Goal: Task Accomplishment & Management: Manage account settings

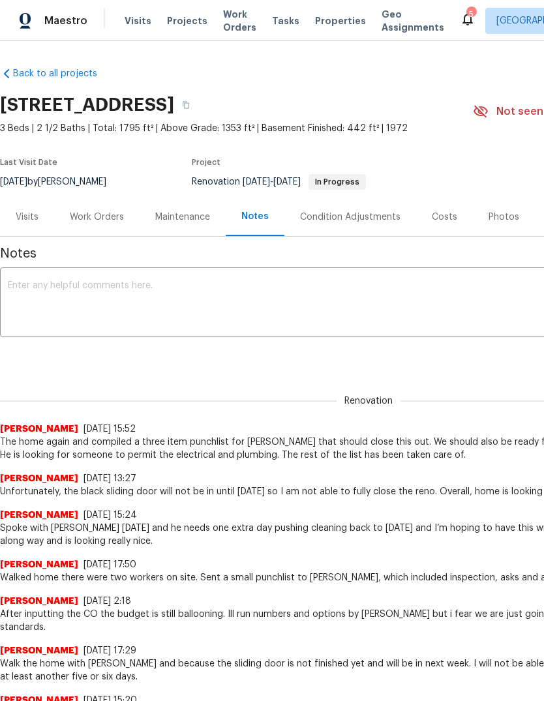
click at [125, 20] on span "Visits" at bounding box center [137, 20] width 27 height 13
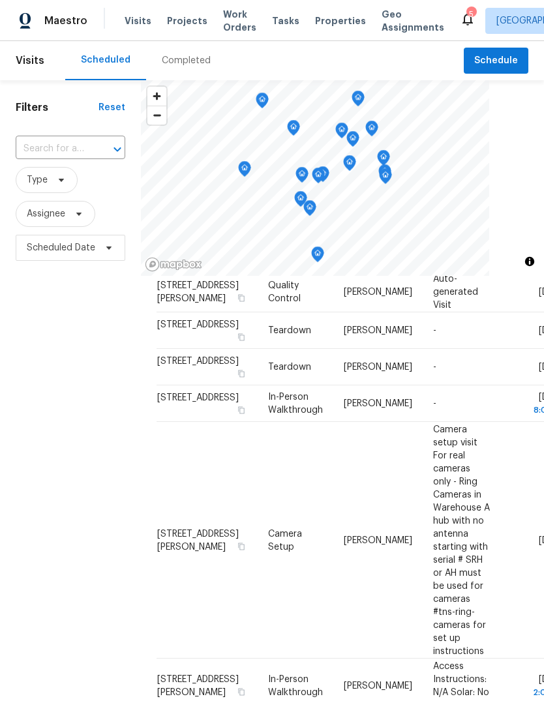
scroll to position [228, 0]
click at [0, 0] on span at bounding box center [0, 0] width 0 height 0
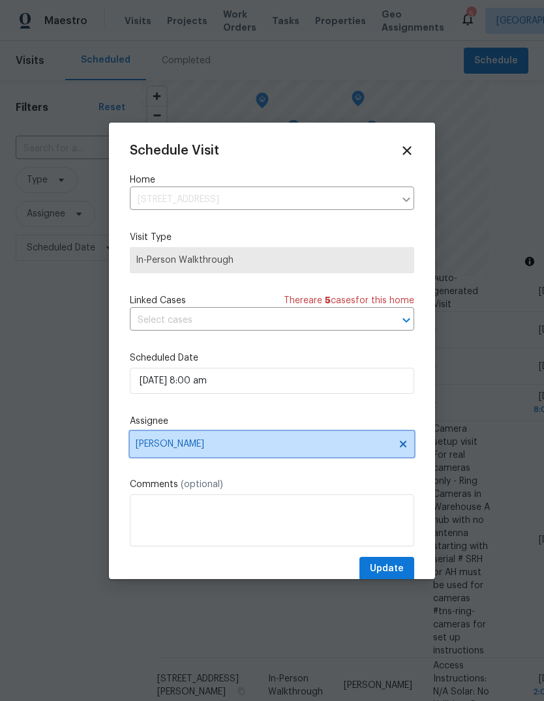
click at [180, 448] on span "[PERSON_NAME]" at bounding box center [264, 444] width 256 height 10
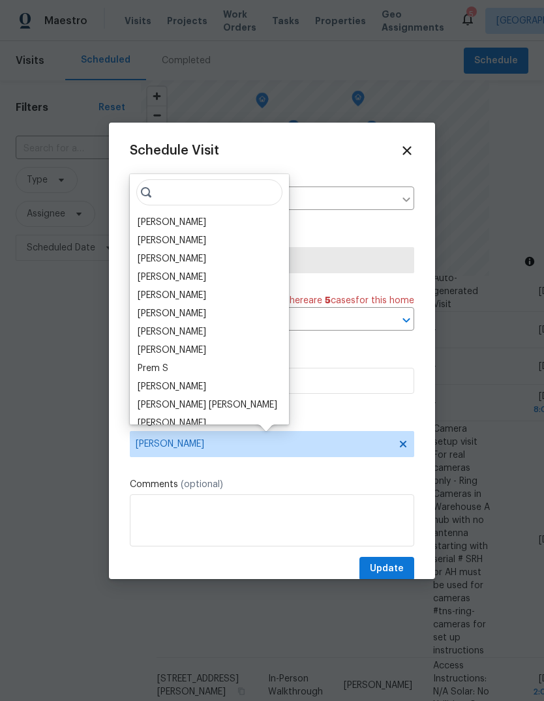
click at [153, 274] on div "[PERSON_NAME]" at bounding box center [172, 276] width 68 height 13
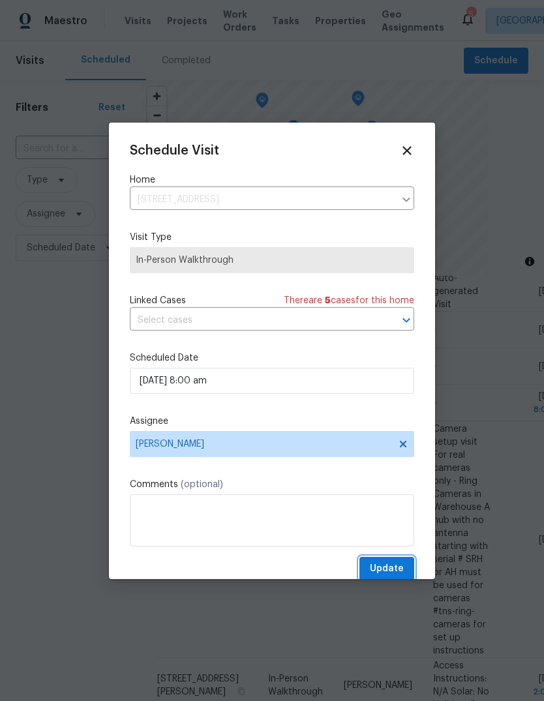
click at [362, 571] on button "Update" at bounding box center [386, 569] width 55 height 24
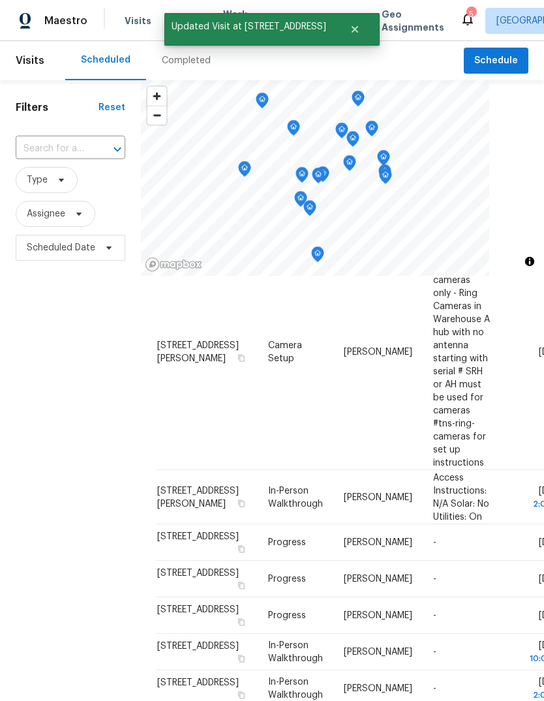
scroll to position [416, 0]
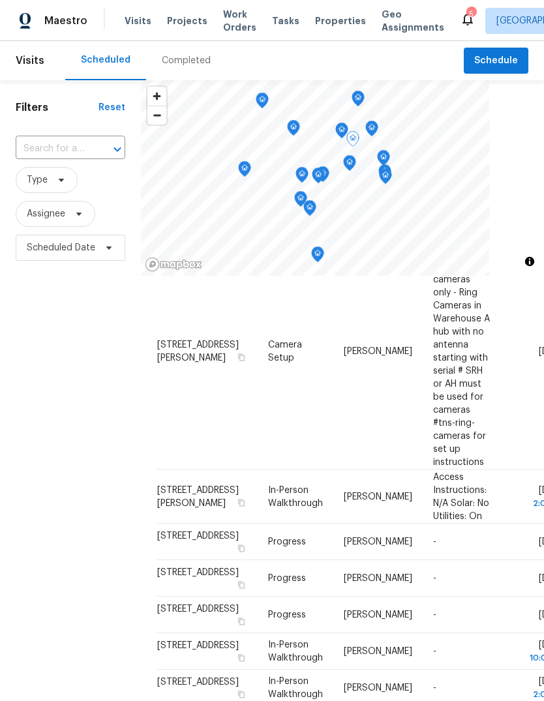
click at [0, 0] on span at bounding box center [0, 0] width 0 height 0
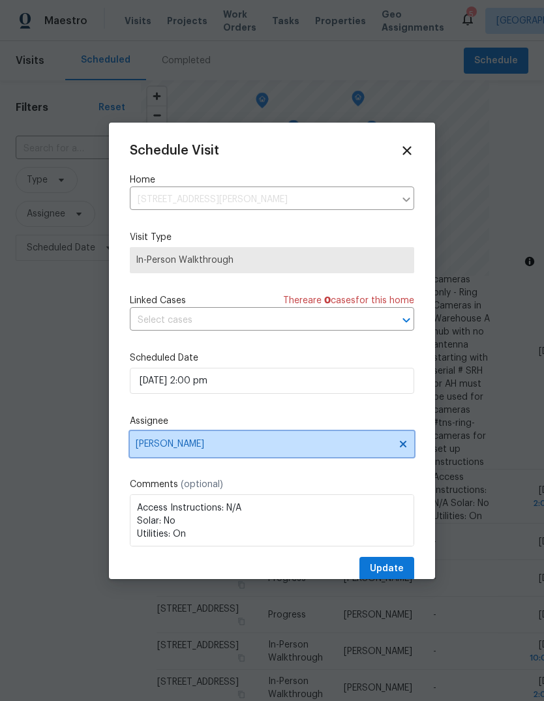
click at [332, 445] on span "[PERSON_NAME]" at bounding box center [264, 444] width 256 height 10
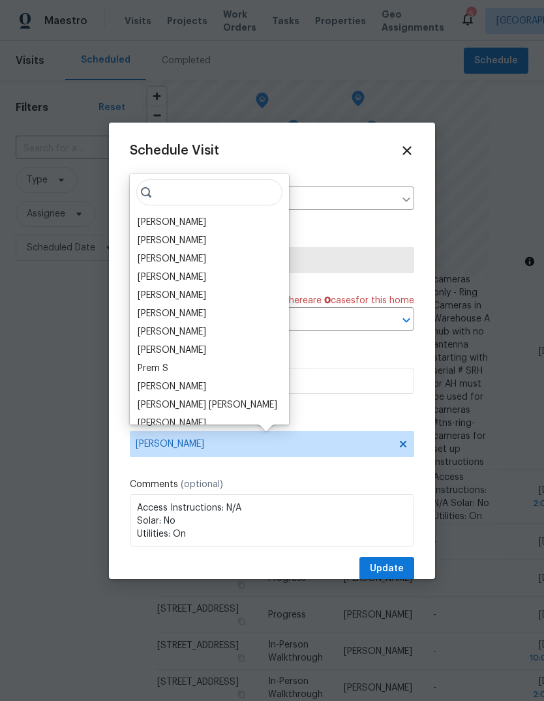
click at [160, 275] on div "[PERSON_NAME]" at bounding box center [172, 276] width 68 height 13
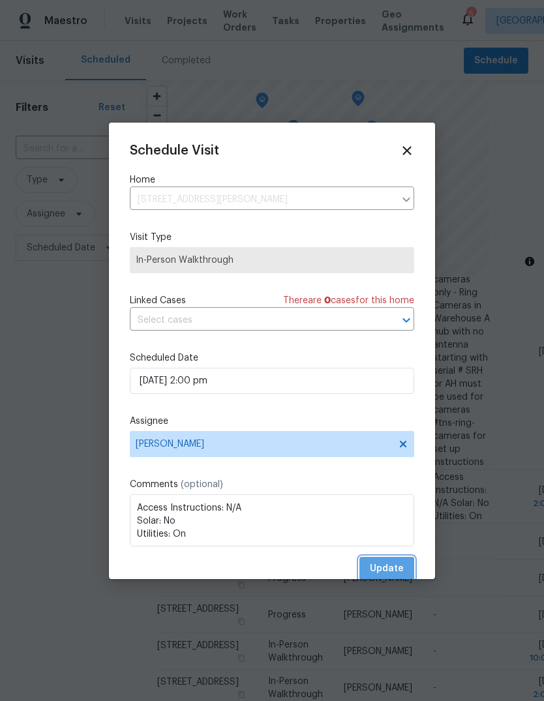
click at [383, 572] on span "Update" at bounding box center [387, 569] width 34 height 16
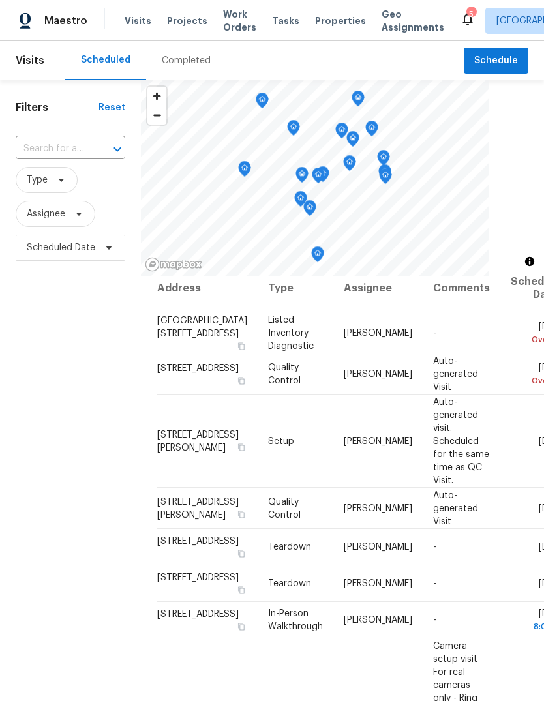
scroll to position [12, 0]
click at [0, 0] on icon at bounding box center [0, 0] width 0 height 0
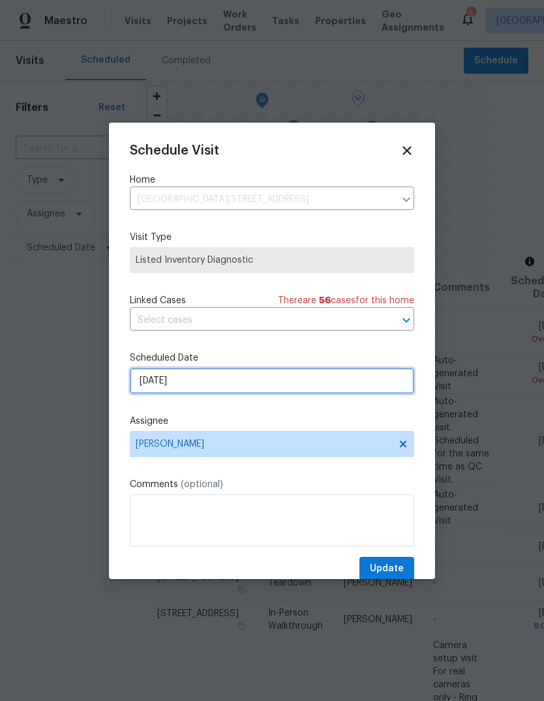
click at [289, 387] on input "[DATE]" at bounding box center [272, 381] width 284 height 26
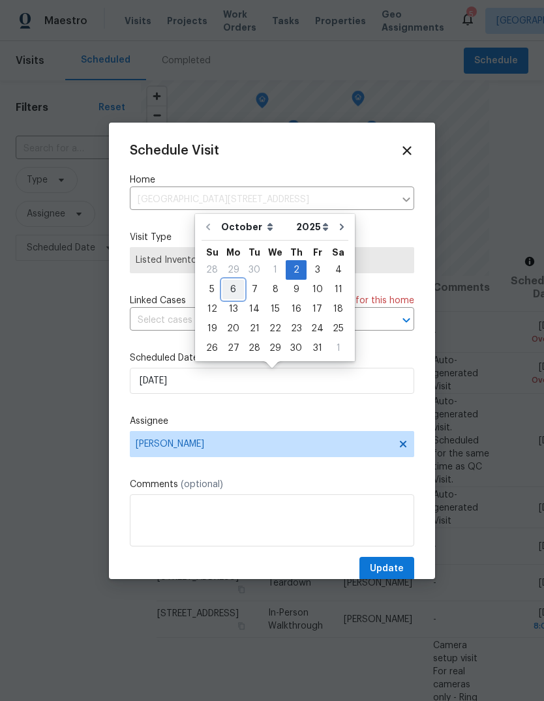
click at [234, 285] on div "6" at bounding box center [233, 289] width 22 height 18
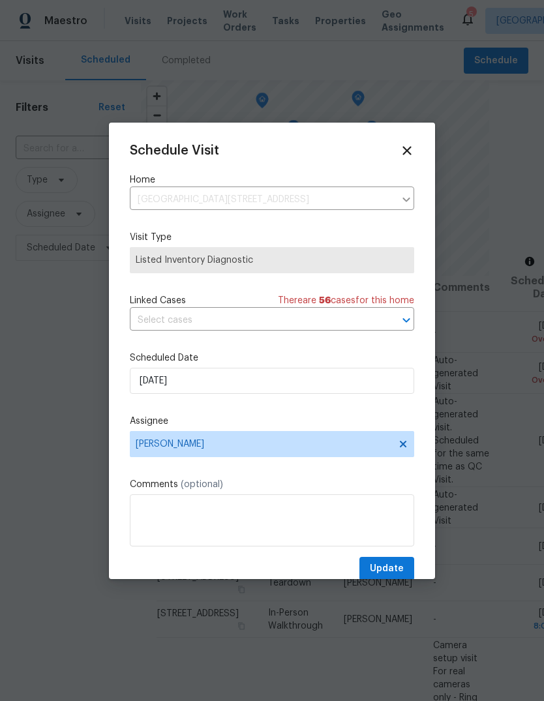
type input "[DATE]"
click at [409, 575] on button "Update" at bounding box center [386, 569] width 55 height 24
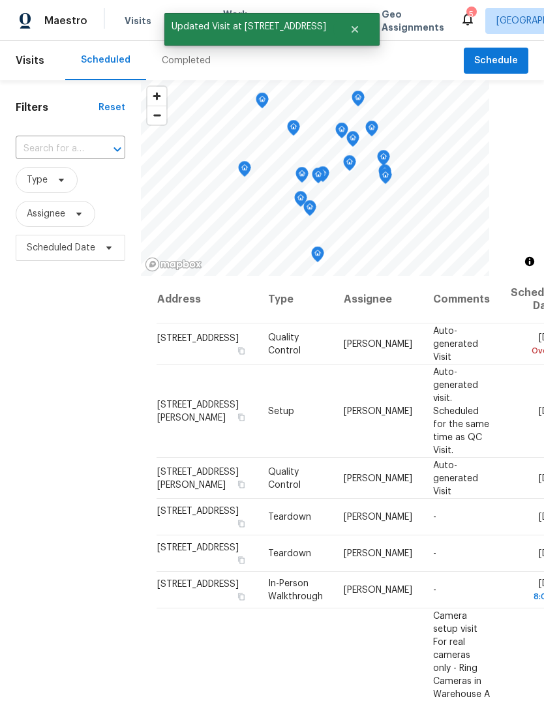
scroll to position [5, 0]
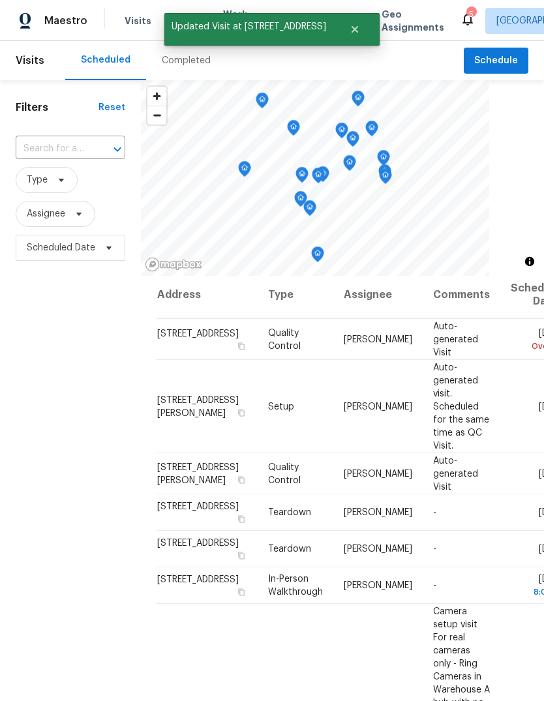
click at [0, 0] on icon at bounding box center [0, 0] width 0 height 0
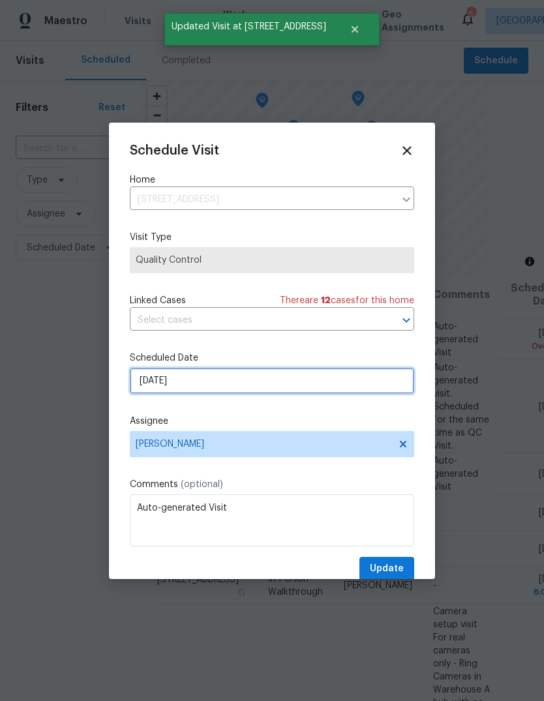
click at [273, 389] on input "[DATE]" at bounding box center [272, 381] width 284 height 26
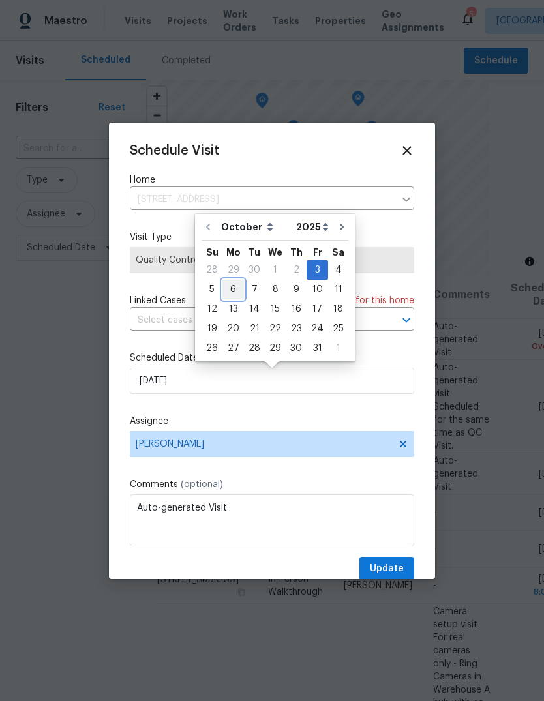
click at [237, 282] on div "6" at bounding box center [233, 289] width 22 height 18
type input "[DATE]"
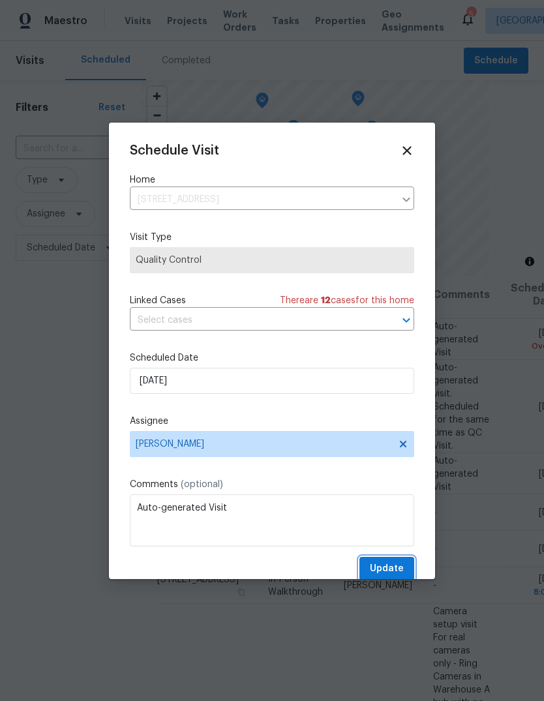
click at [398, 572] on span "Update" at bounding box center [387, 569] width 34 height 16
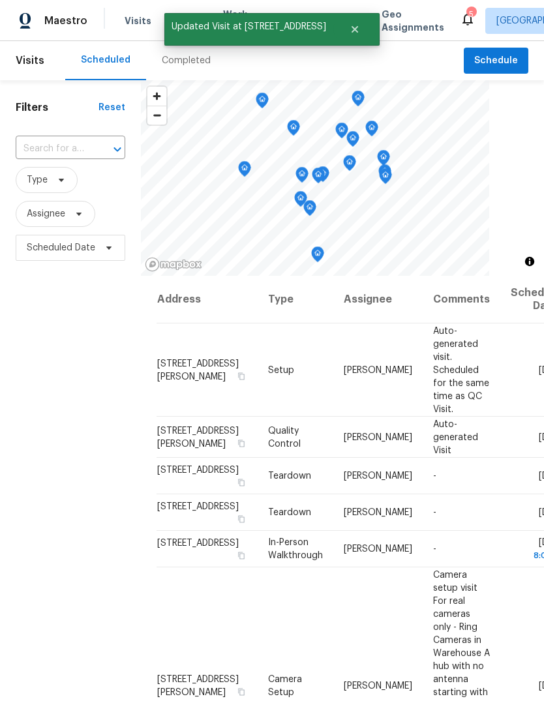
scroll to position [11, 0]
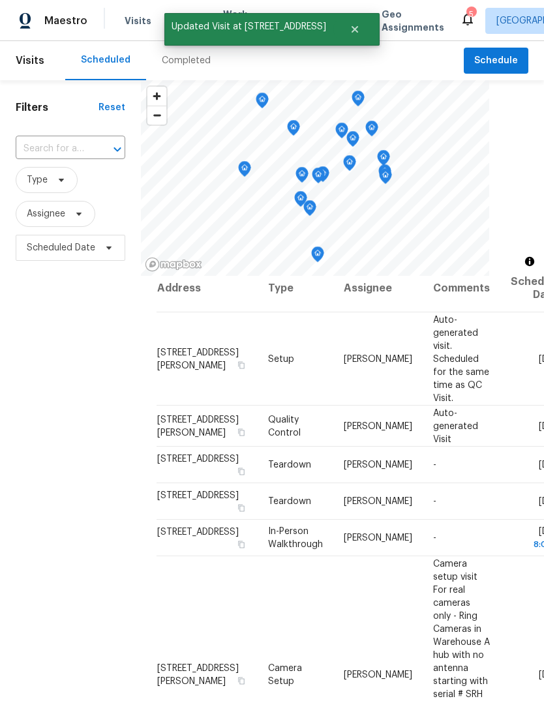
click at [0, 0] on icon at bounding box center [0, 0] width 0 height 0
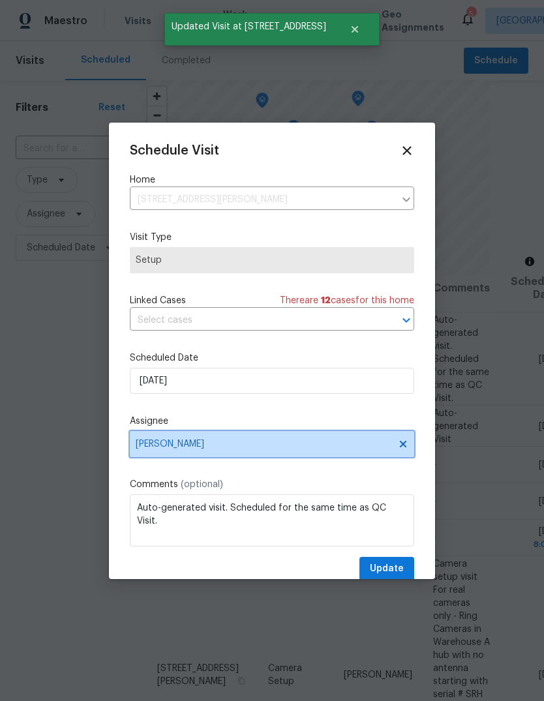
click at [265, 445] on span "[PERSON_NAME]" at bounding box center [264, 444] width 256 height 10
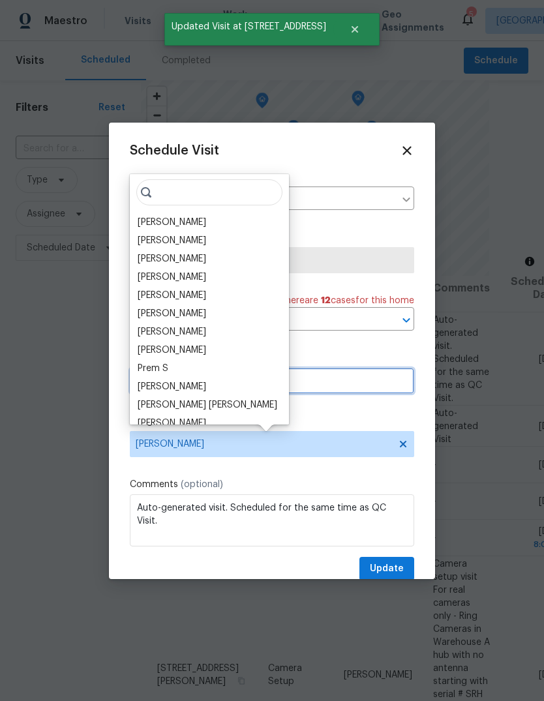
click at [292, 376] on input "[DATE]" at bounding box center [272, 381] width 284 height 26
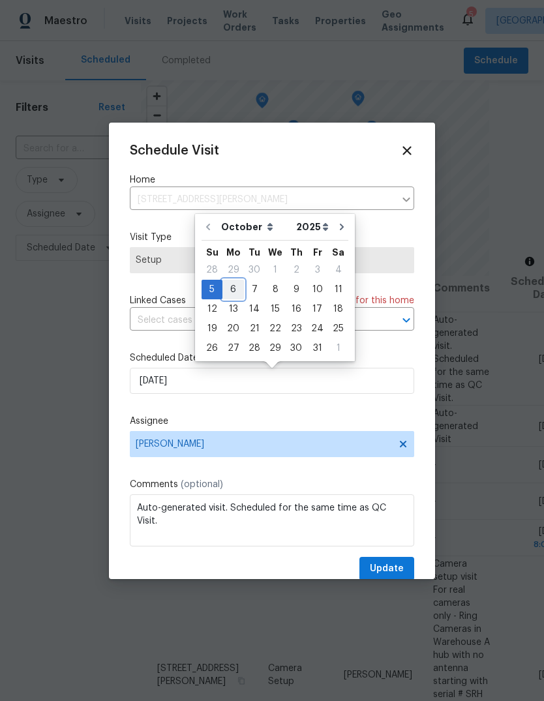
click at [236, 284] on div "6" at bounding box center [233, 289] width 22 height 18
type input "[DATE]"
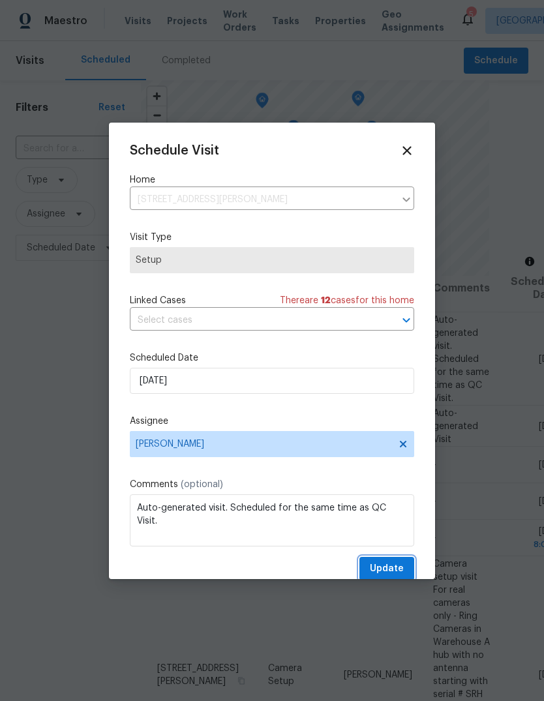
click at [391, 568] on span "Update" at bounding box center [387, 569] width 34 height 16
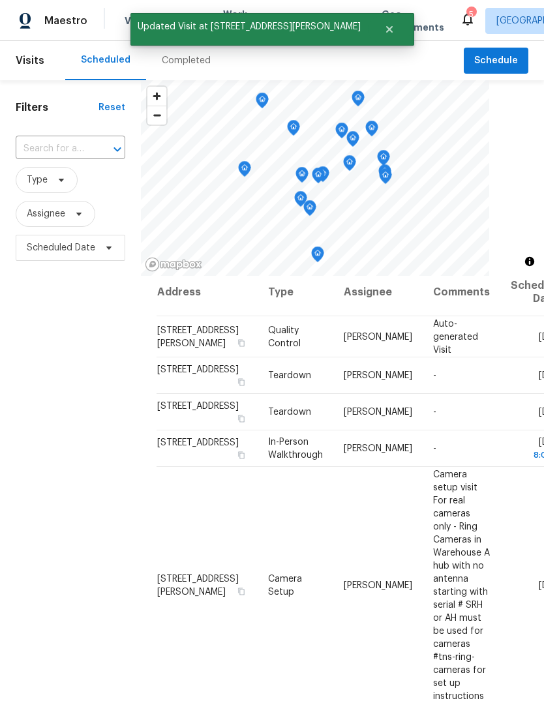
scroll to position [8, 0]
click at [0, 0] on icon at bounding box center [0, 0] width 0 height 0
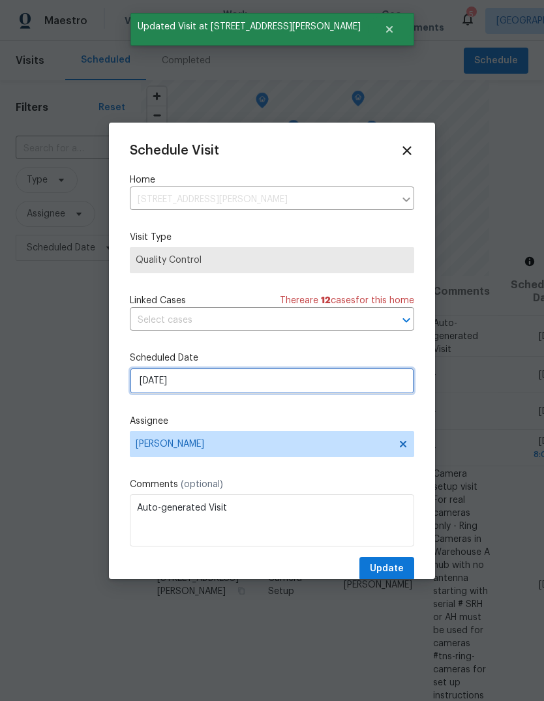
click at [291, 386] on input "[DATE]" at bounding box center [272, 381] width 284 height 26
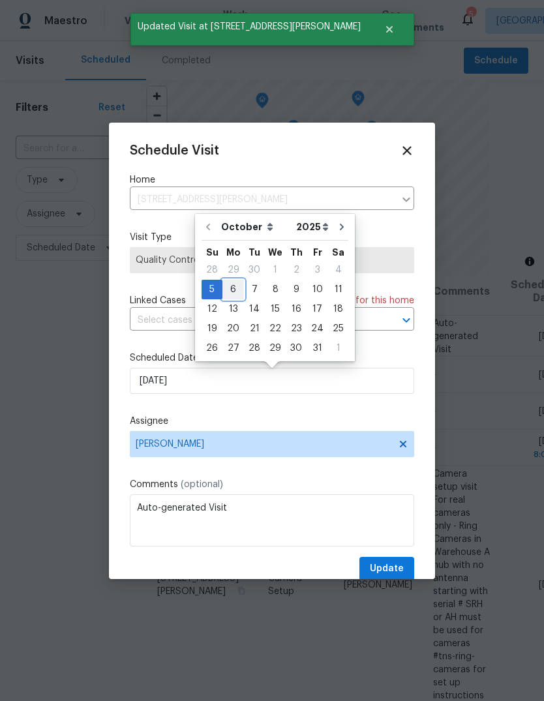
click at [234, 290] on div "6" at bounding box center [233, 289] width 22 height 18
type input "[DATE]"
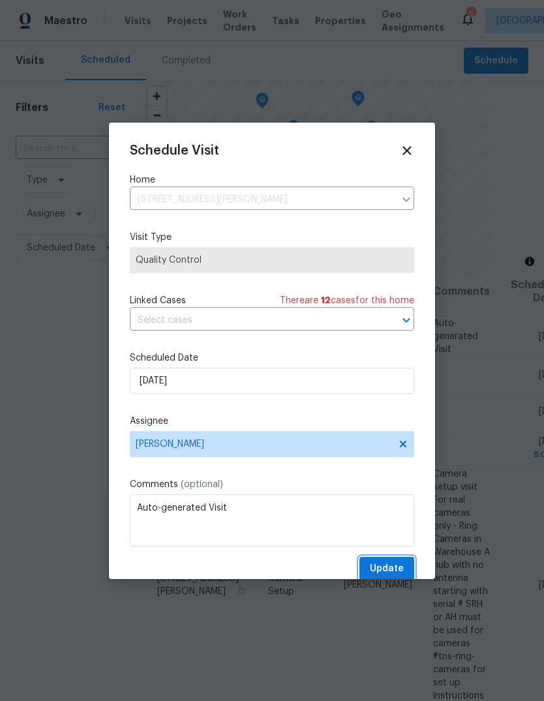
click at [396, 572] on span "Update" at bounding box center [387, 569] width 34 height 16
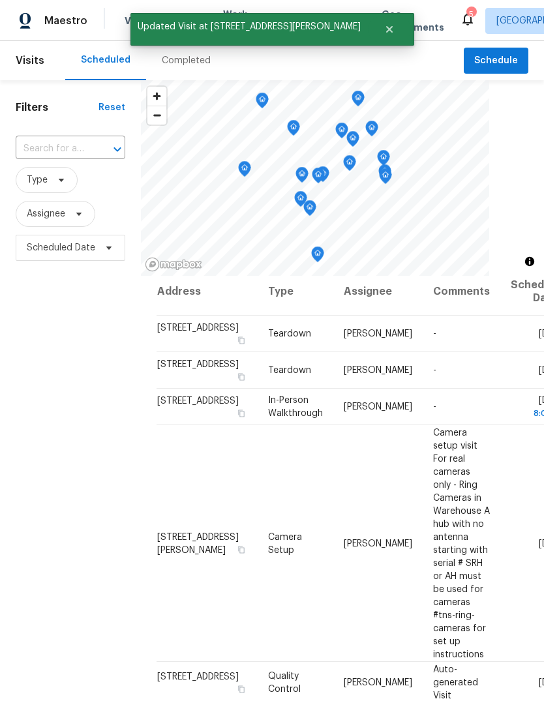
scroll to position [14, 0]
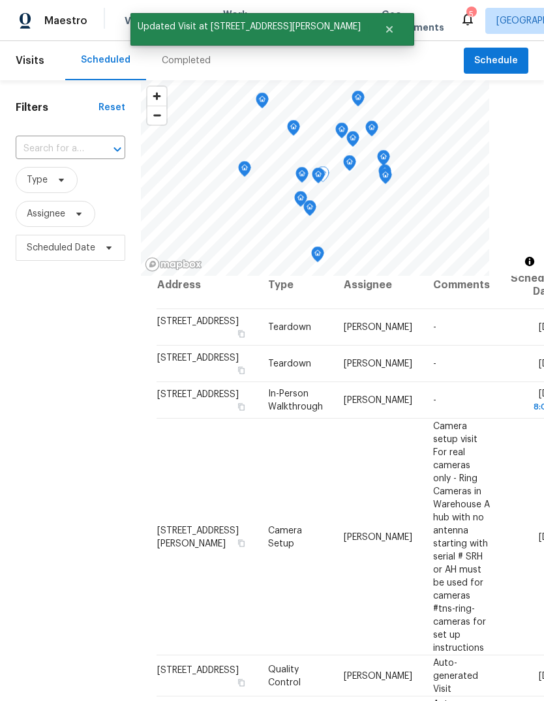
click at [500, 319] on td "[DATE]" at bounding box center [533, 327] width 66 height 37
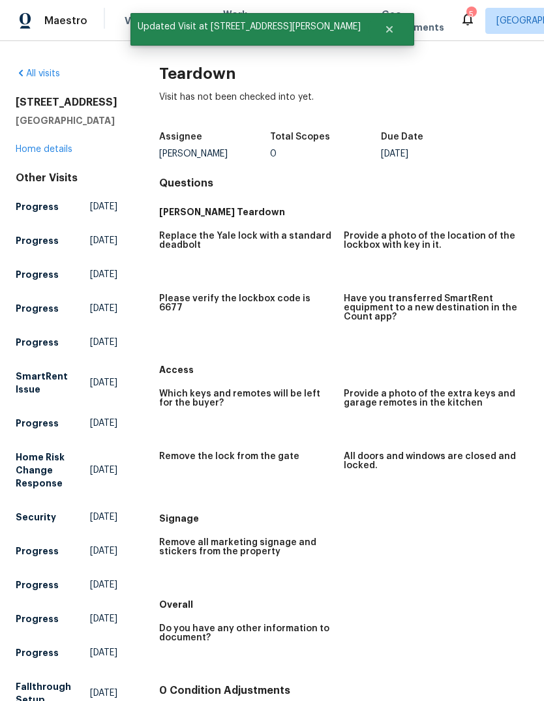
click at [31, 74] on link "All visits" at bounding box center [38, 73] width 44 height 9
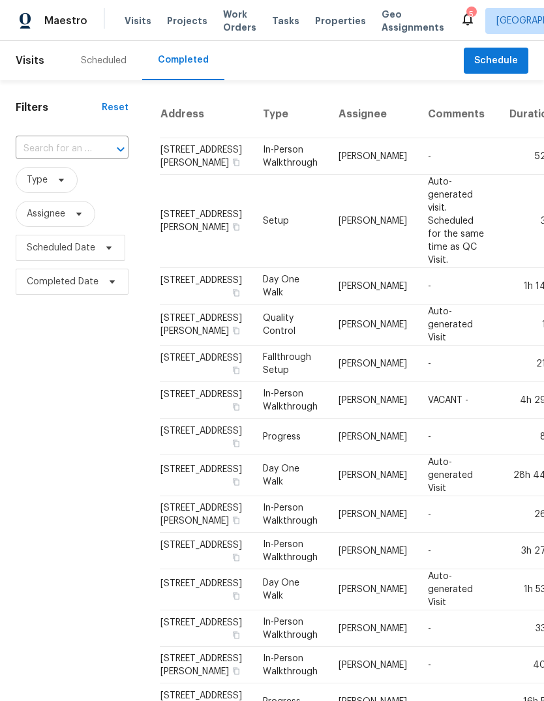
click at [101, 61] on div "Scheduled" at bounding box center [104, 60] width 46 height 13
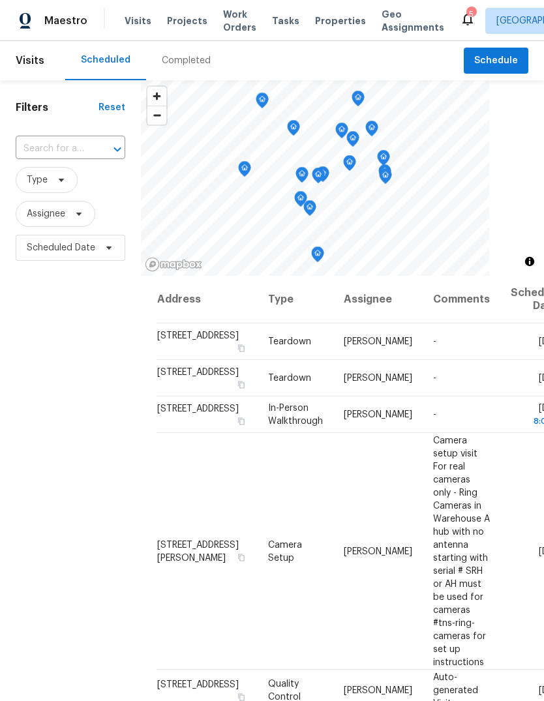
scroll to position [18, 0]
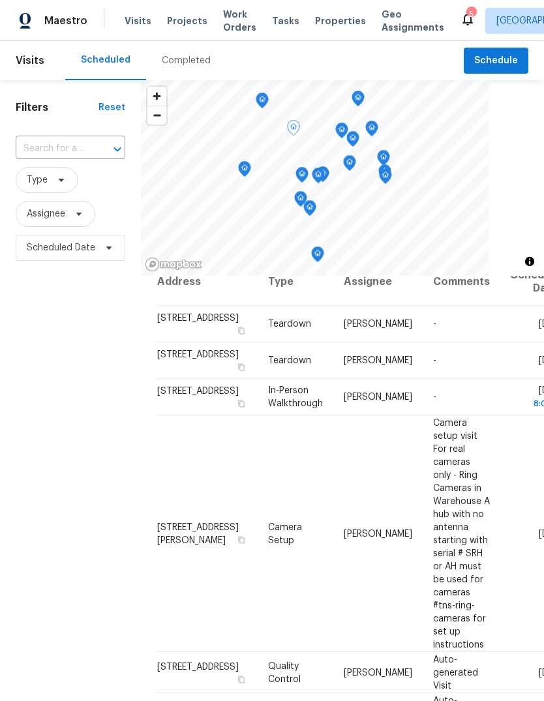
click at [0, 0] on icon at bounding box center [0, 0] width 0 height 0
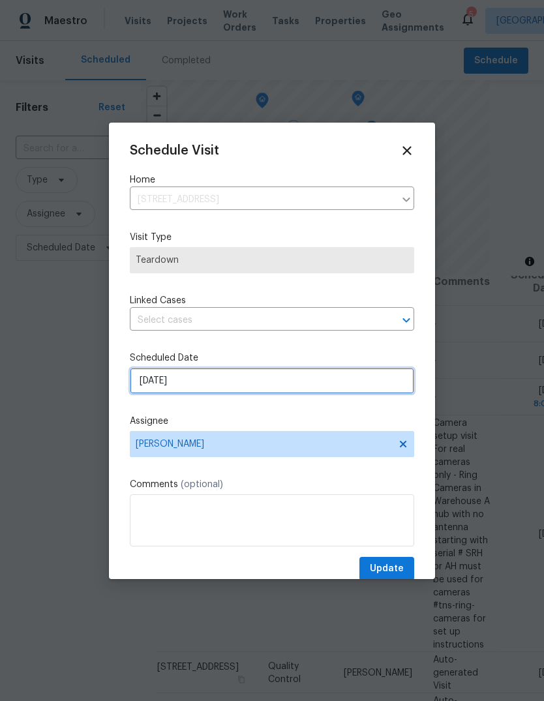
click at [282, 373] on input "[DATE]" at bounding box center [272, 381] width 284 height 26
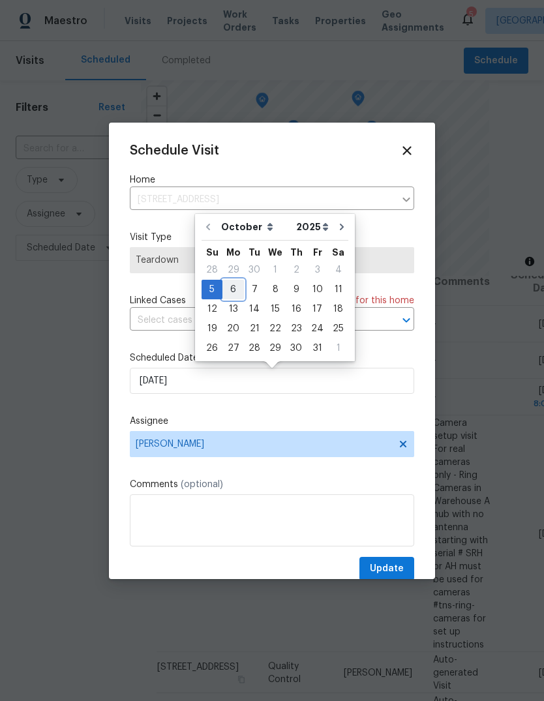
click at [231, 280] on div "6" at bounding box center [233, 290] width 22 height 20
type input "[DATE]"
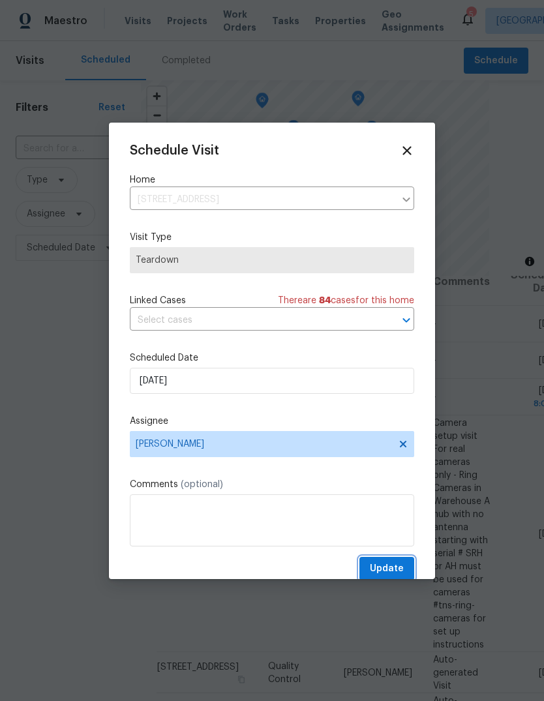
click at [392, 570] on span "Update" at bounding box center [387, 569] width 34 height 16
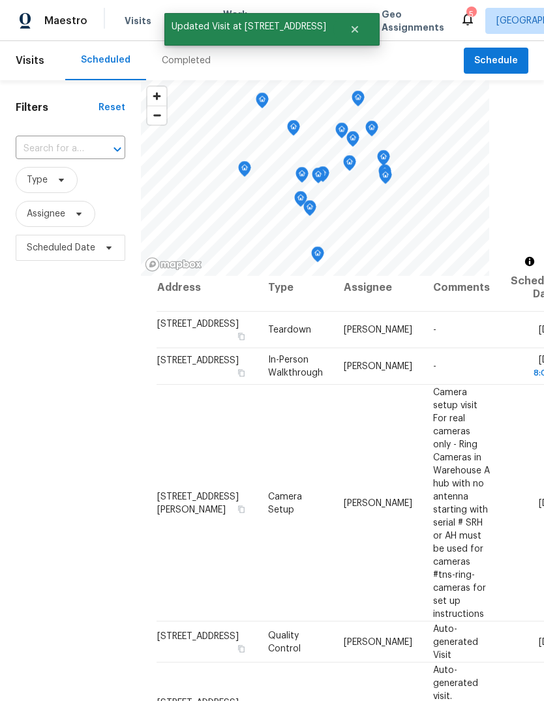
scroll to position [12, 0]
click at [0, 0] on icon at bounding box center [0, 0] width 0 height 0
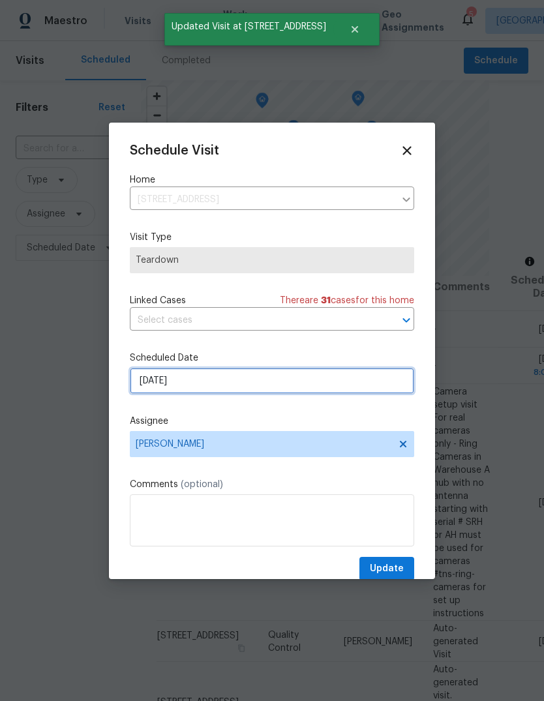
click at [285, 387] on input "[DATE]" at bounding box center [272, 381] width 284 height 26
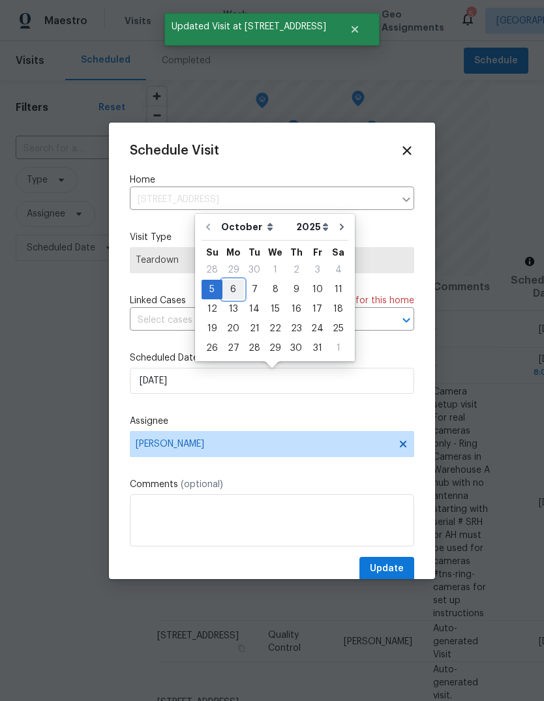
click at [231, 291] on div "6" at bounding box center [233, 289] width 22 height 18
type input "[DATE]"
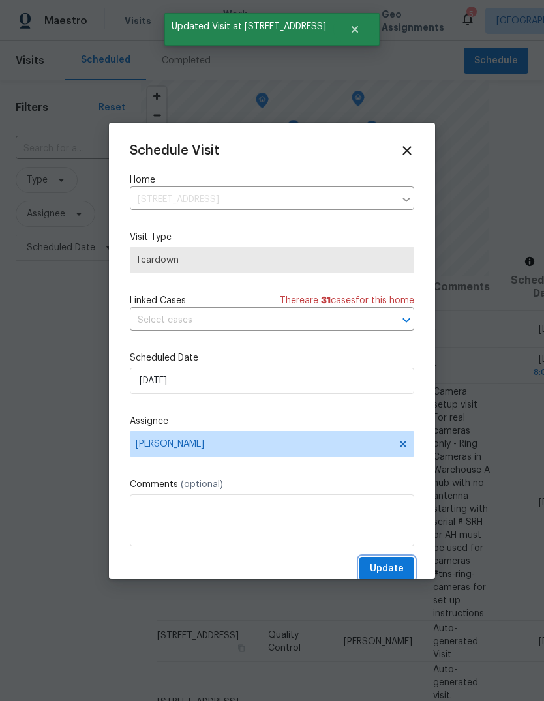
click at [390, 560] on button "Update" at bounding box center [386, 569] width 55 height 24
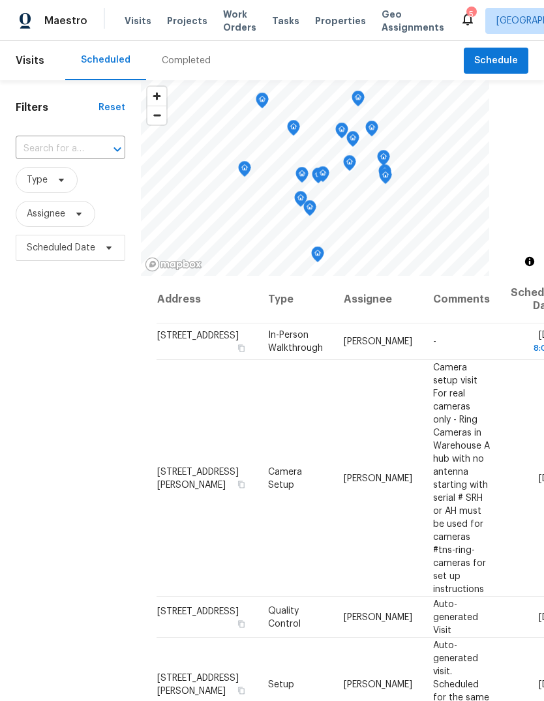
click at [320, 7] on div "Maestro Visits Projects Work Orders Tasks Properties Geo Assignments 5 [GEOGRAP…" at bounding box center [272, 20] width 544 height 41
click at [328, 16] on span "Properties" at bounding box center [340, 20] width 51 height 13
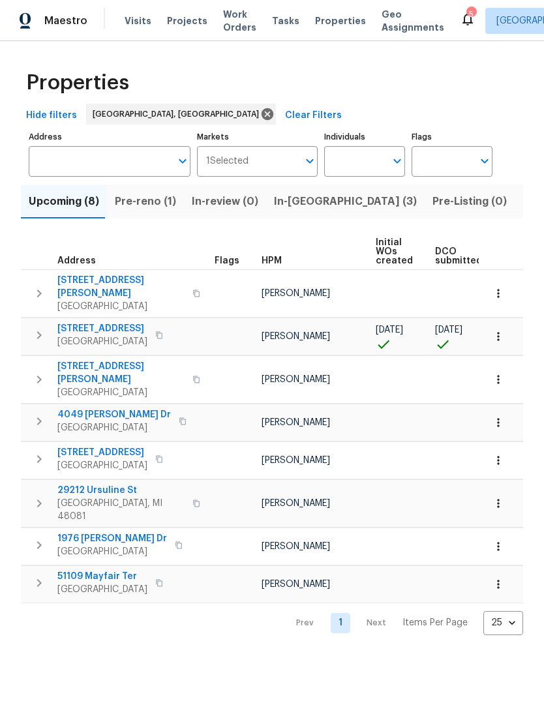
click at [522, 193] on span "Listed (15)" at bounding box center [548, 201] width 53 height 18
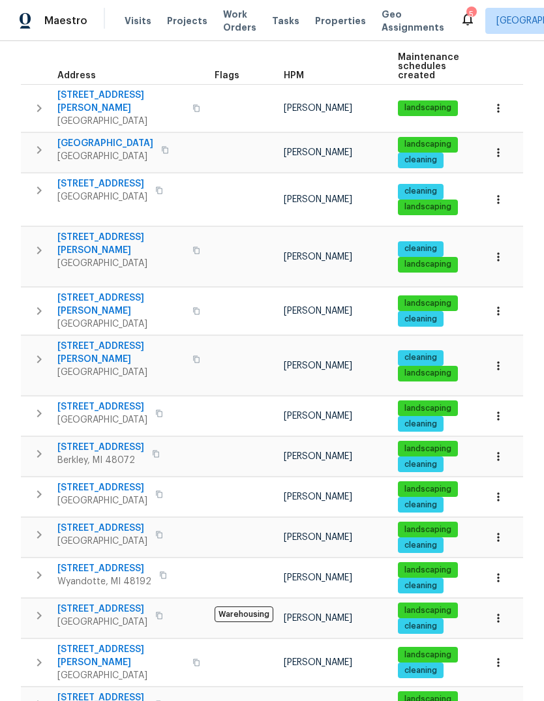
scroll to position [184, 0]
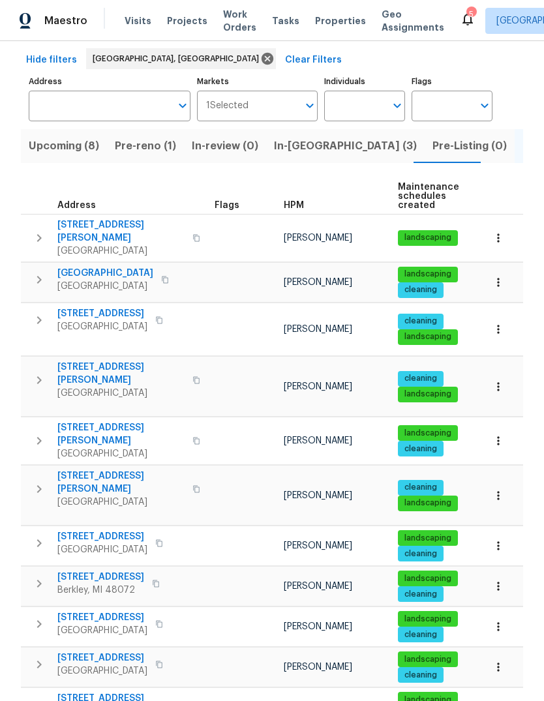
scroll to position [43, 0]
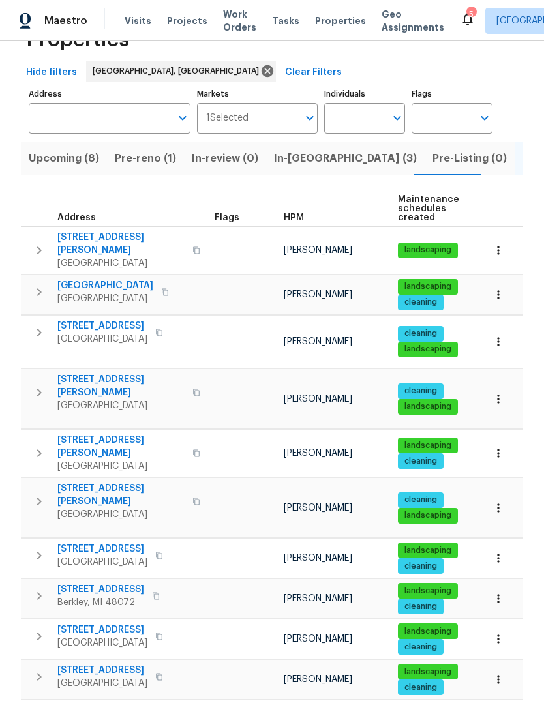
click at [192, 497] on icon "button" at bounding box center [196, 501] width 8 height 8
click at [154, 323] on button "button" at bounding box center [159, 332] width 16 height 18
click at [155, 329] on icon "button" at bounding box center [159, 333] width 8 height 8
click at [287, 149] on span "In-reno (3)" at bounding box center [345, 158] width 143 height 18
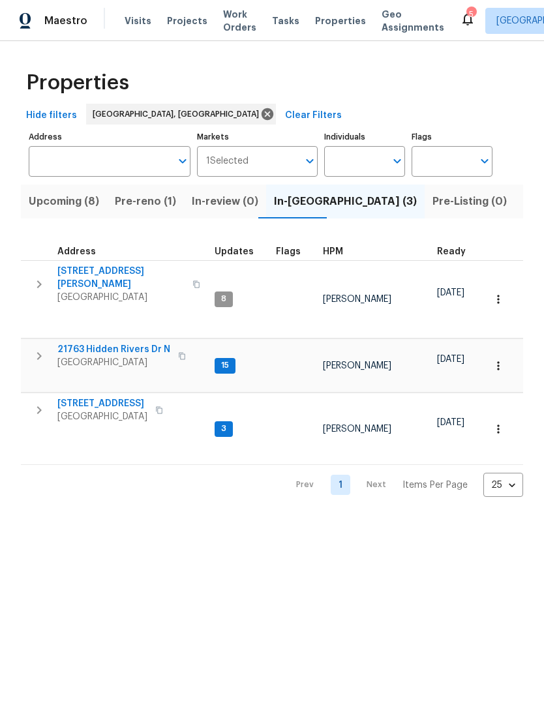
click at [67, 201] on span "Upcoming (8)" at bounding box center [64, 201] width 70 height 18
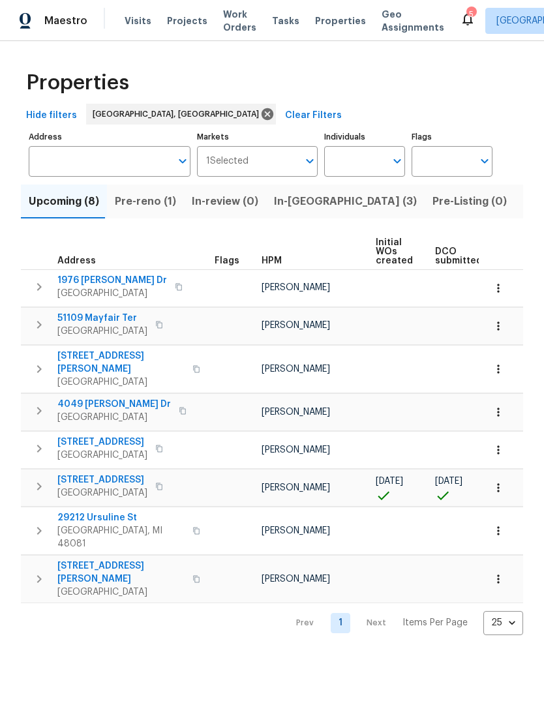
click at [128, 204] on span "Pre-reno (1)" at bounding box center [145, 201] width 61 height 18
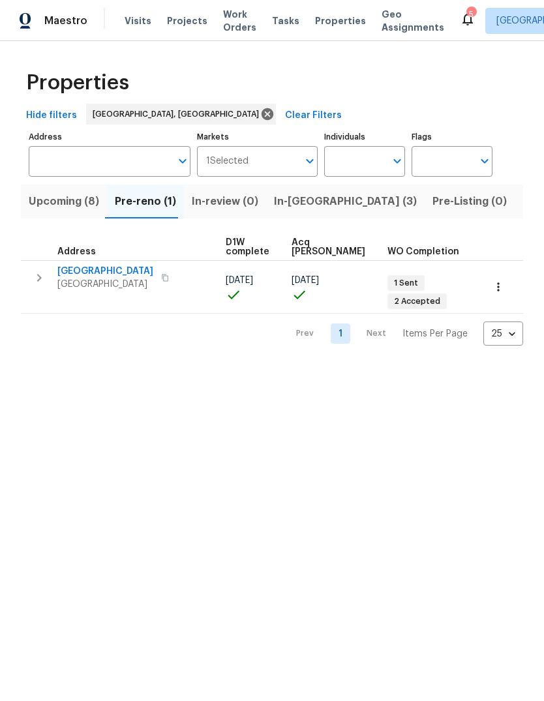
scroll to position [0, 211]
click at [55, 195] on span "Upcoming (8)" at bounding box center [64, 201] width 70 height 18
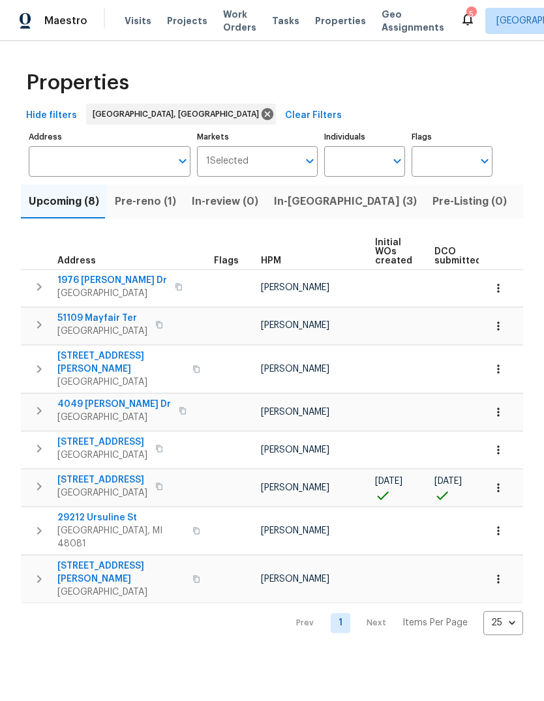
click at [134, 200] on span "Pre-reno (1)" at bounding box center [145, 201] width 61 height 18
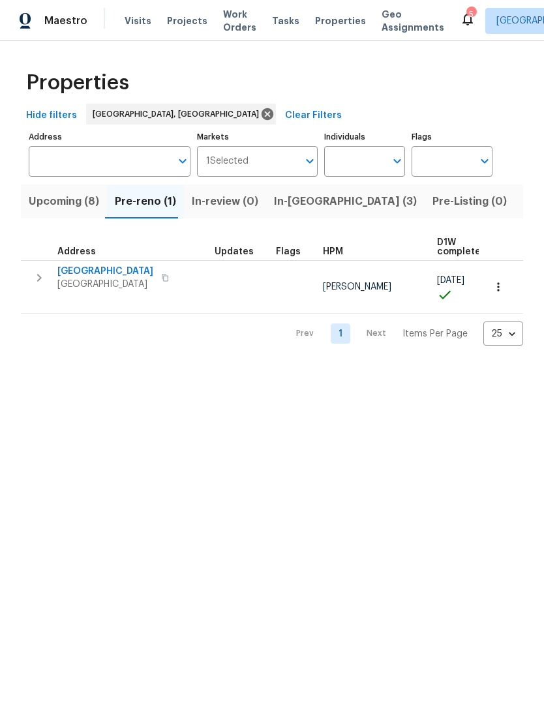
click at [70, 196] on span "Upcoming (8)" at bounding box center [64, 201] width 70 height 18
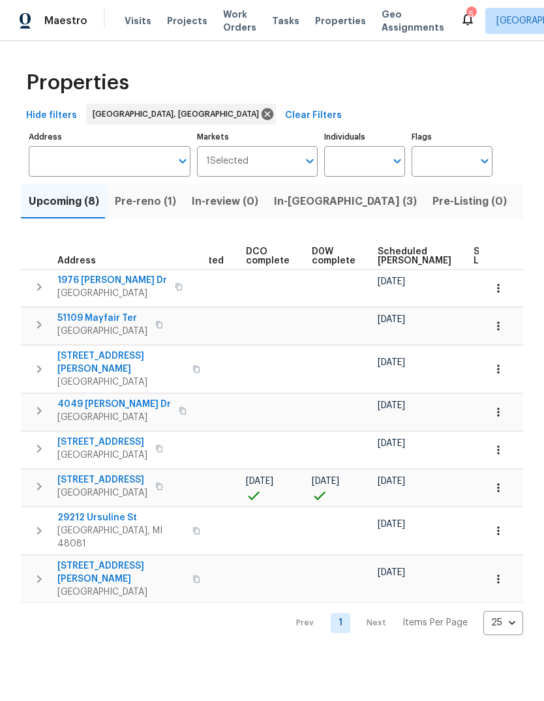
scroll to position [0, 325]
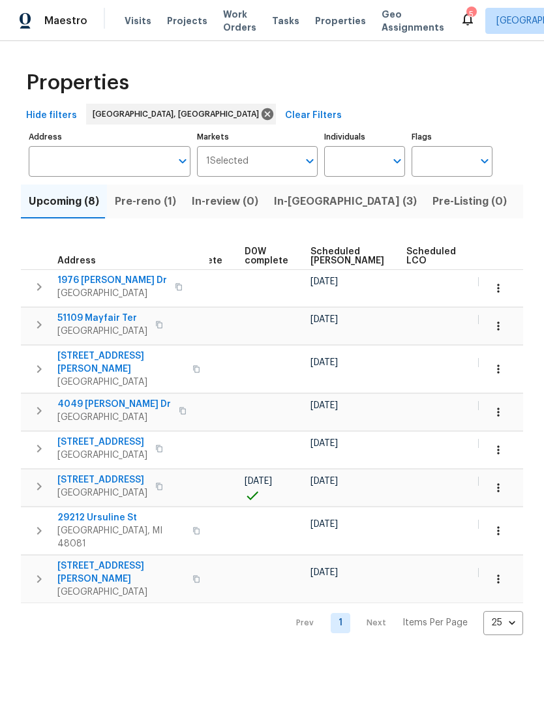
click at [322, 247] on span "Scheduled COE" at bounding box center [347, 256] width 74 height 18
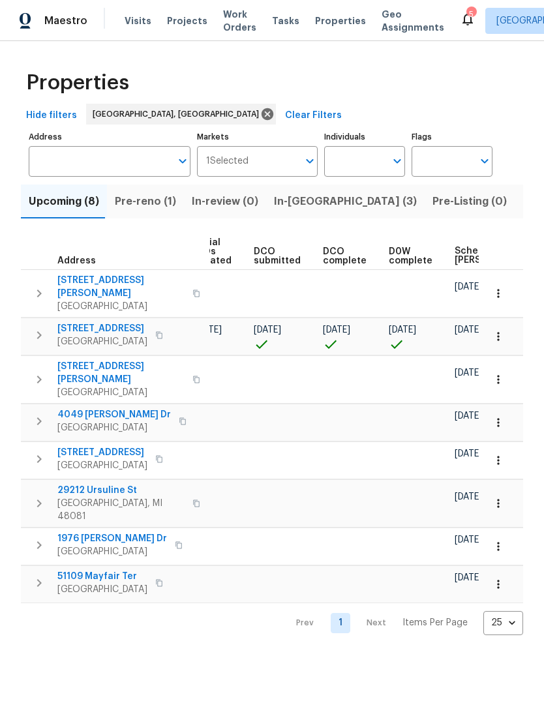
scroll to position [0, 186]
click at [522, 200] on span "Listed (15)" at bounding box center [548, 201] width 53 height 18
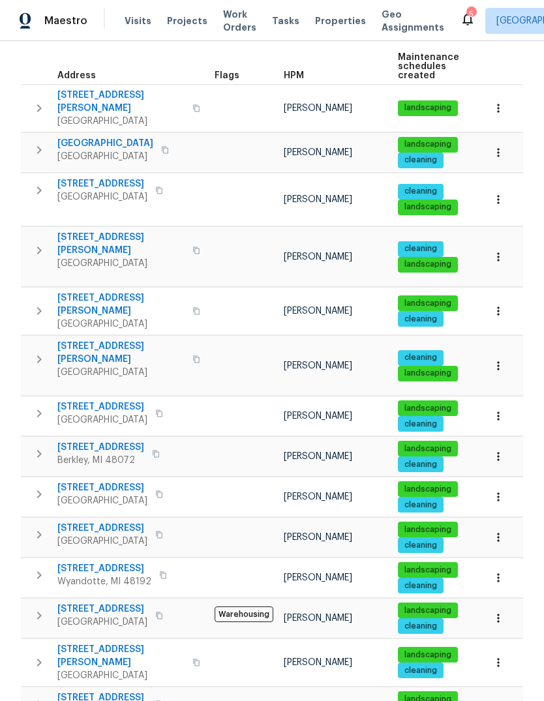
scroll to position [184, 0]
